Goal: Task Accomplishment & Management: Manage account settings

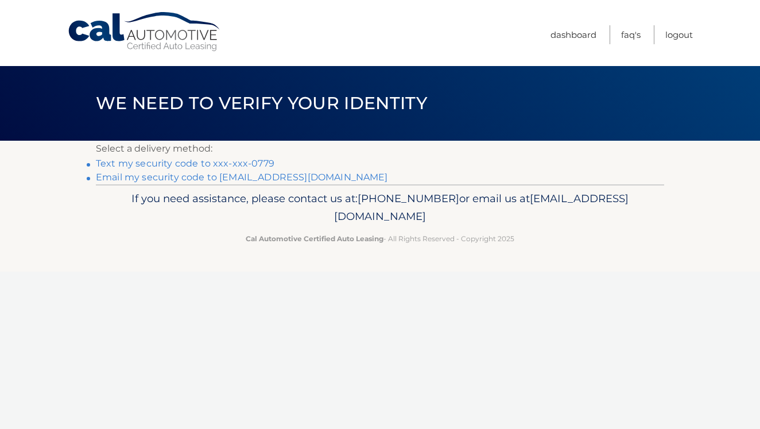
click at [165, 166] on link "Text my security code to xxx-xxx-0779" at bounding box center [185, 163] width 179 height 11
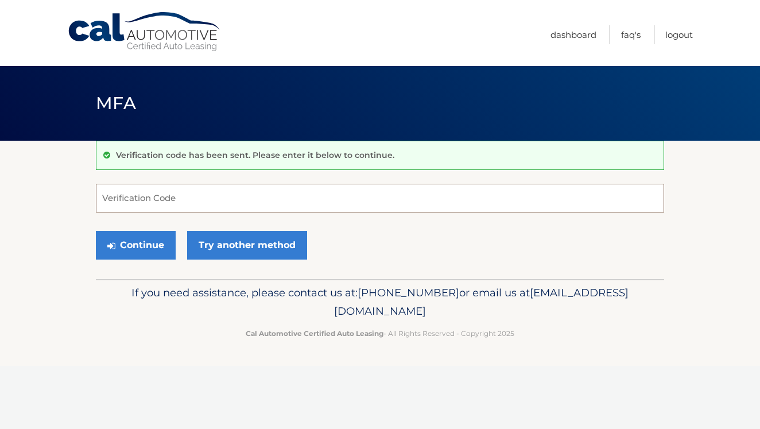
click at [149, 203] on input "Verification Code" at bounding box center [380, 198] width 569 height 29
type input "097013"
click at [142, 242] on button "Continue" at bounding box center [136, 245] width 80 height 29
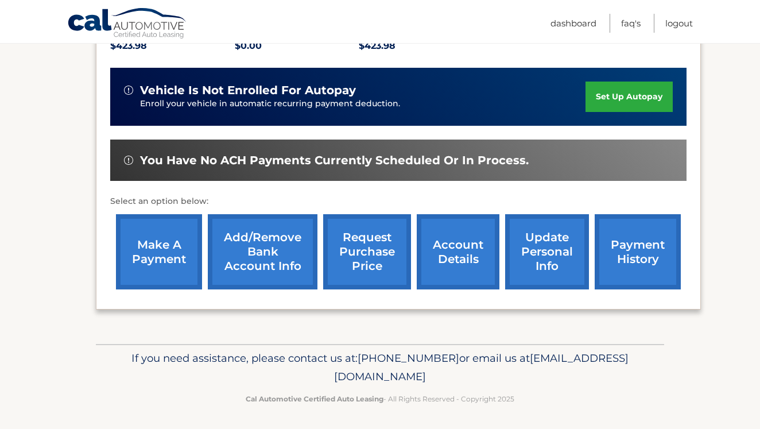
scroll to position [264, 0]
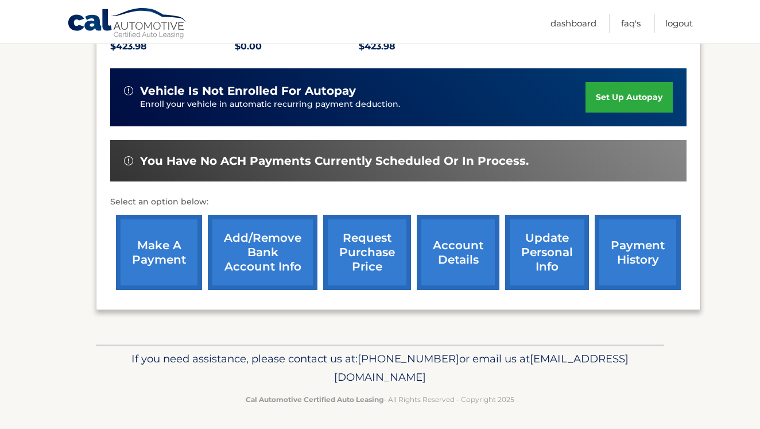
click at [451, 256] on link "account details" at bounding box center [458, 252] width 83 height 75
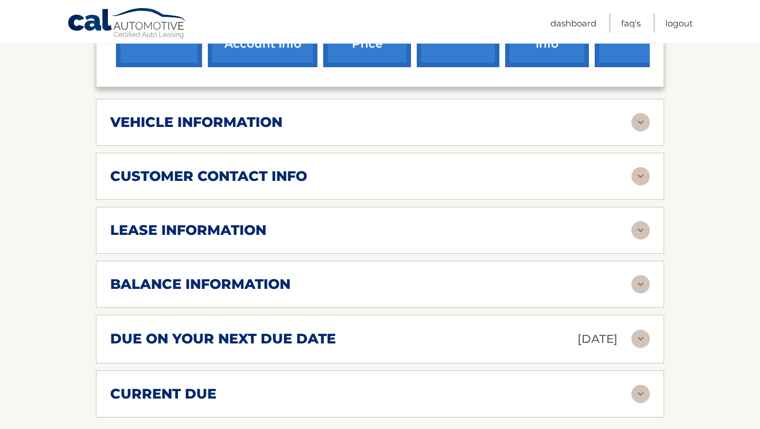
scroll to position [542, 0]
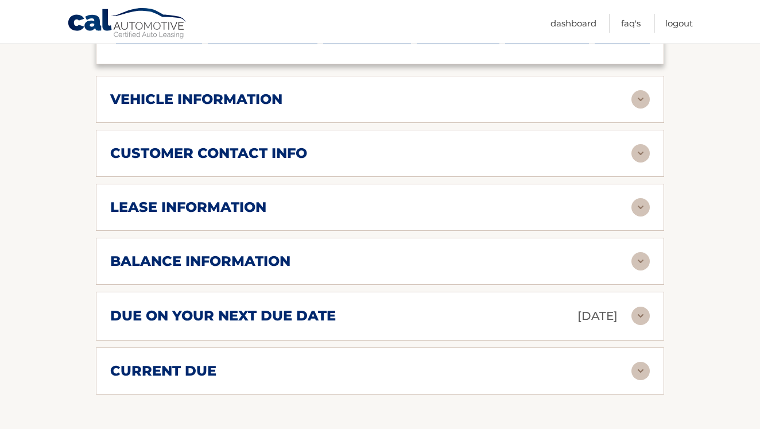
click at [640, 198] on img at bounding box center [641, 207] width 18 height 18
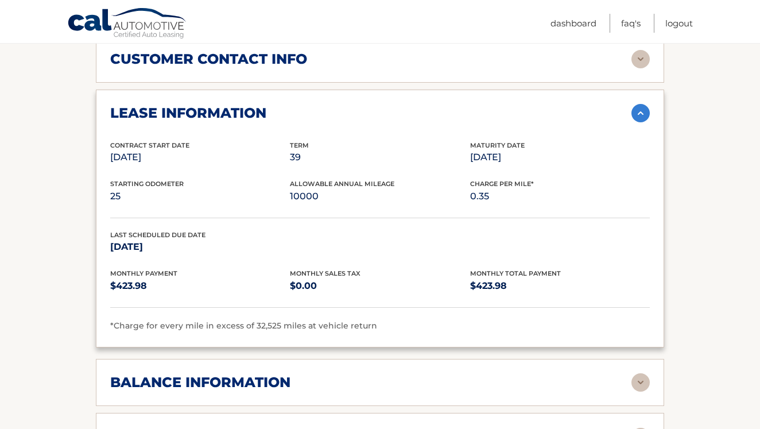
scroll to position [653, 0]
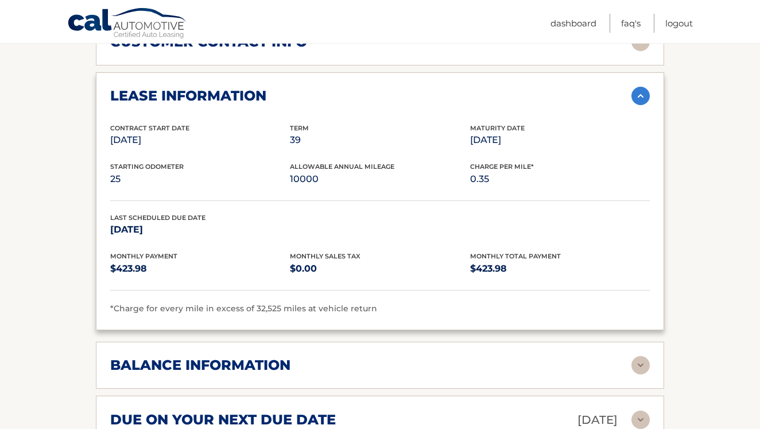
click at [646, 356] on img at bounding box center [641, 365] width 18 height 18
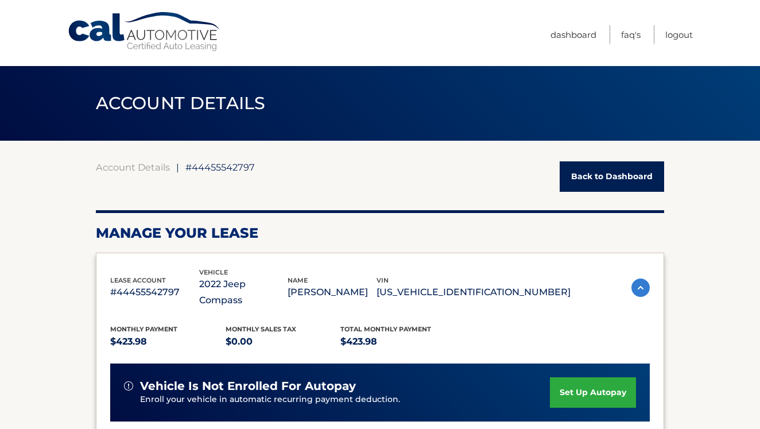
scroll to position [0, 0]
click at [686, 34] on link "Logout" at bounding box center [680, 34] width 28 height 19
